Goal: Task Accomplishment & Management: Complete application form

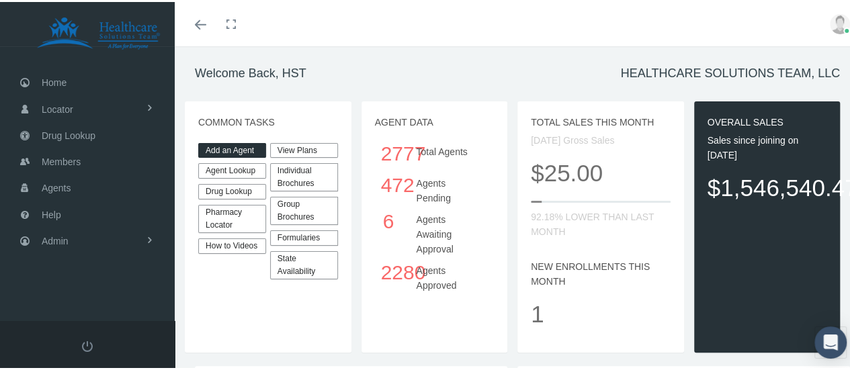
click at [231, 145] on link "Add an Agent" at bounding box center [232, 148] width 68 height 15
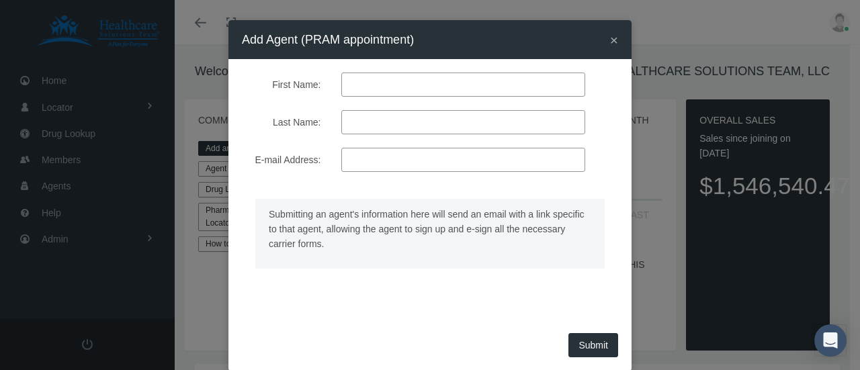
click at [443, 83] on input "First Name:" at bounding box center [463, 85] width 244 height 24
type input "deawn"
type input "[PERSON_NAME]"
drag, startPoint x: 356, startPoint y: 85, endPoint x: 361, endPoint y: 92, distance: 8.2
click at [356, 87] on input "deawn" at bounding box center [463, 85] width 244 height 24
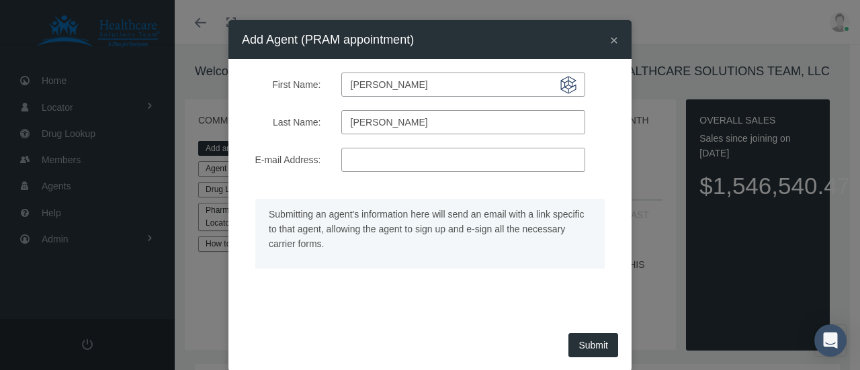
type input "[PERSON_NAME]"
click at [405, 163] on input "E-mail Address:" at bounding box center [463, 160] width 244 height 24
paste input "[EMAIL_ADDRESS][DOMAIN_NAME]"
type input "[EMAIL_ADDRESS][DOMAIN_NAME]"
click at [596, 338] on button "Submit" at bounding box center [594, 345] width 50 height 24
